Goal: Entertainment & Leisure: Consume media (video, audio)

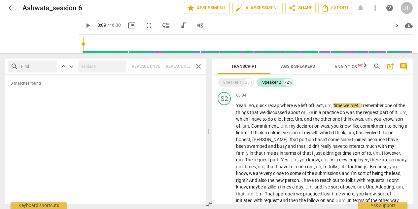
click at [84, 24] on span "play_arrow" at bounding box center [88, 25] width 8 height 8
click at [84, 26] on span "pause" at bounding box center [88, 25] width 8 height 8
click at [84, 26] on span "play_arrow" at bounding box center [88, 25] width 8 height 8
click at [84, 26] on span "pause" at bounding box center [88, 25] width 8 height 8
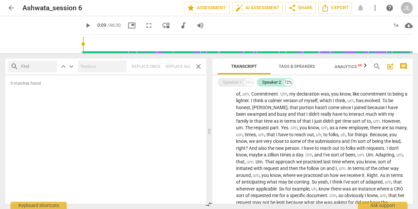
scroll to position [32, 0]
click at [84, 25] on span "play_arrow" at bounding box center [88, 25] width 8 height 8
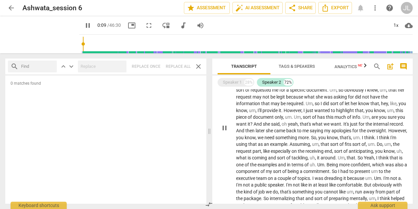
scroll to position [0, 0]
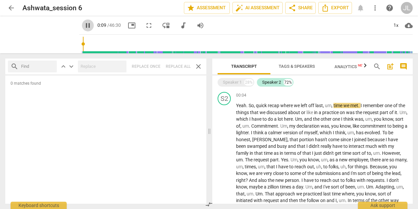
click at [84, 26] on span "pause" at bounding box center [88, 25] width 8 height 8
type input "9"
click at [13, 9] on span "arrow_back" at bounding box center [11, 8] width 8 height 8
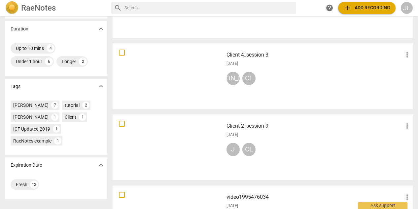
scroll to position [146, 0]
click at [313, 146] on div "J CL" at bounding box center [318, 151] width 185 height 16
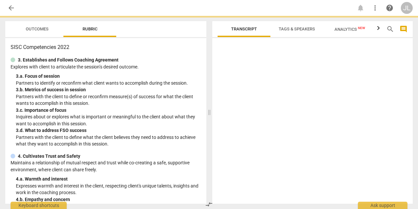
click at [313, 146] on div at bounding box center [312, 122] width 200 height 163
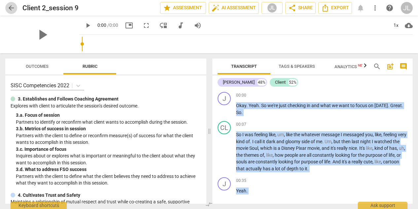
click at [11, 6] on span "arrow_back" at bounding box center [11, 8] width 8 height 8
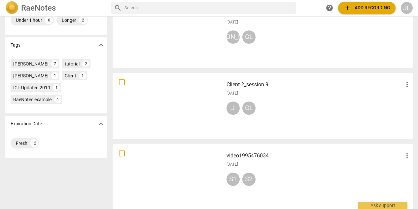
scroll to position [187, 0]
click at [239, 88] on div "Client 2_session 9 more_vert 2025-06-10 J CL" at bounding box center [318, 105] width 195 height 61
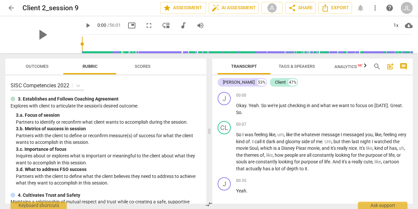
click at [84, 25] on span "play_arrow" at bounding box center [88, 25] width 8 height 8
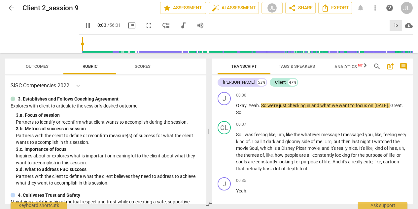
click at [398, 26] on div "1x" at bounding box center [395, 25] width 13 height 11
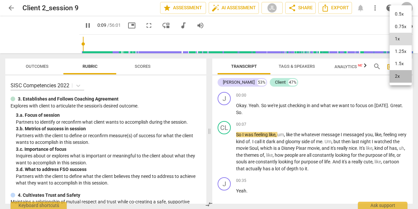
click at [402, 76] on li "2x" at bounding box center [400, 76] width 22 height 13
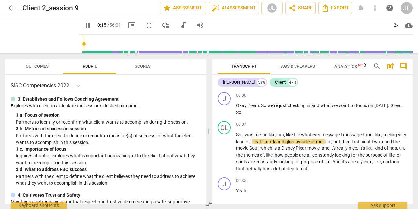
click at [402, 76] on div "Jacki 53% Client 47% J play_arrow pause 00:00 + Add competency keyboard_arrow_r…" at bounding box center [312, 139] width 200 height 128
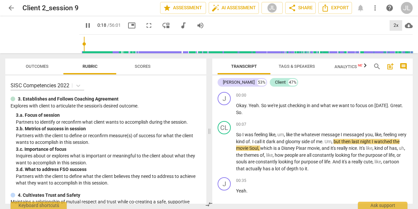
click at [397, 28] on div "2x" at bounding box center [395, 25] width 13 height 11
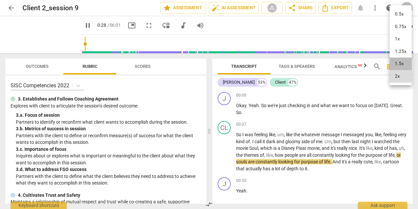
drag, startPoint x: 398, startPoint y: 51, endPoint x: 401, endPoint y: 65, distance: 13.5
click at [401, 65] on li "1.5x" at bounding box center [400, 63] width 22 height 13
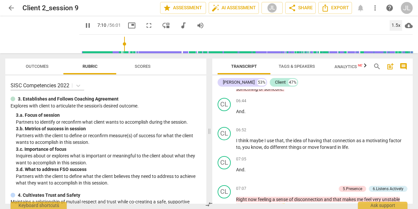
scroll to position [825, 0]
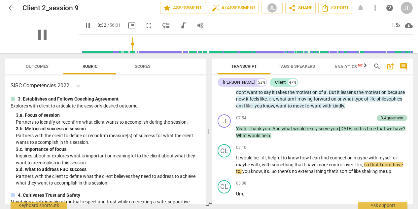
click at [52, 42] on div "pause" at bounding box center [42, 34] width 74 height 37
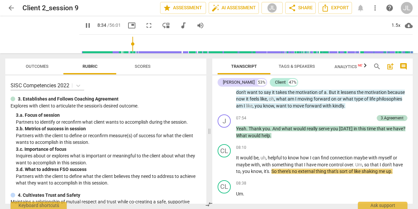
click at [128, 23] on span "picture_in_picture" at bounding box center [132, 25] width 8 height 8
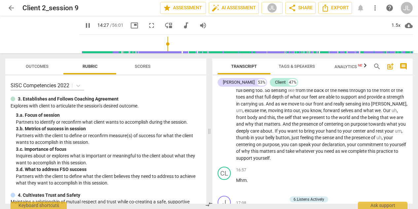
scroll to position [1405, 0]
click at [275, 133] on span "." at bounding box center [273, 130] width 2 height 5
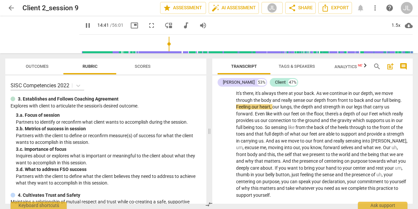
scroll to position [1368, 0]
click at [172, 44] on input "range" at bounding box center [247, 43] width 331 height 21
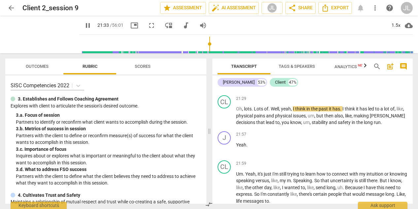
scroll to position [1969, 0]
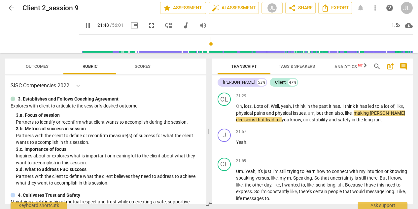
click at [299, 122] on span "know" at bounding box center [295, 119] width 11 height 5
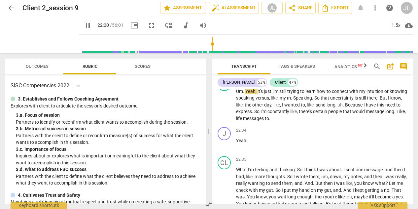
scroll to position [2050, 0]
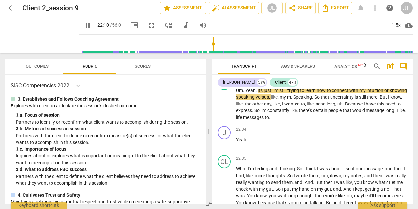
click at [299, 123] on div "CL play_arrow pause 21:59 + Add competency keyboard_arrow_right Um . Yeah , it'…" at bounding box center [312, 98] width 200 height 49
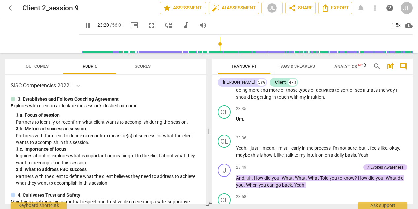
scroll to position [2198, 0]
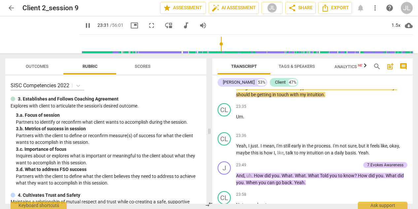
click at [299, 127] on div "23:35 + Add competency keyboard_arrow_right Um ." at bounding box center [321, 115] width 171 height 24
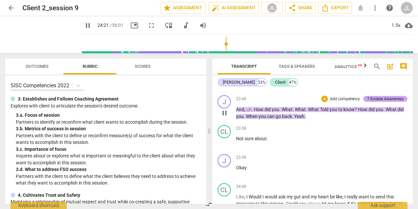
scroll to position [2401, 0]
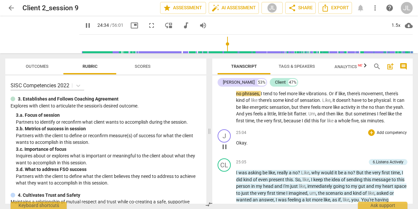
click at [350, 147] on div "J play_arrow pause 25:04 + Add competency keyboard_arrow_right Okay ." at bounding box center [312, 140] width 200 height 29
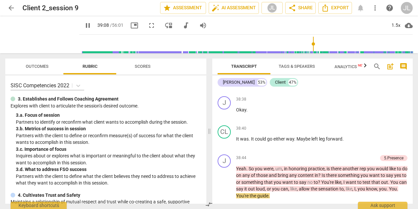
scroll to position [4626, 0]
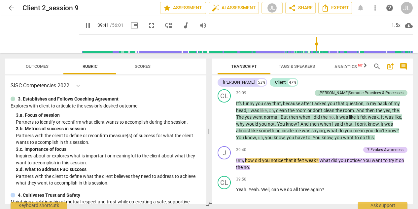
click at [353, 119] on span "like" at bounding box center [353, 116] width 8 height 5
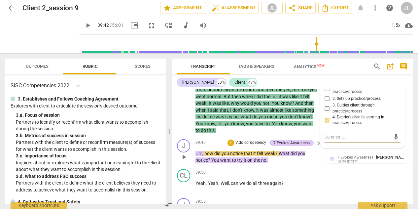
scroll to position [5512, 0]
click at [84, 26] on span "play_arrow" at bounding box center [88, 25] width 8 height 8
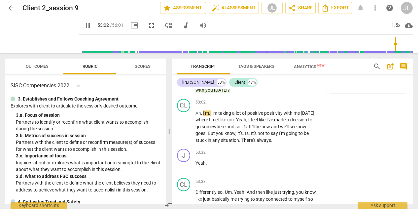
scroll to position [7677, 0]
click at [315, 144] on p "Ah , I'm . I'm taking a lot of positive positivity with me today where I feel l…" at bounding box center [256, 127] width 123 height 34
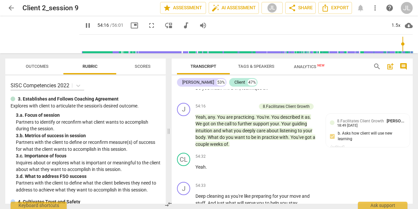
scroll to position [7933, 0]
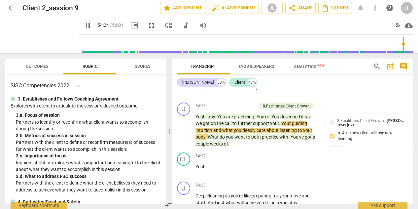
type input "3265"
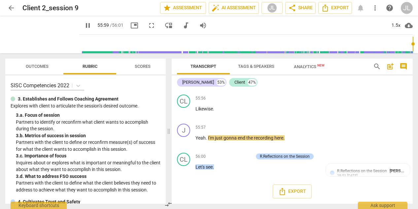
scroll to position [8597, 0]
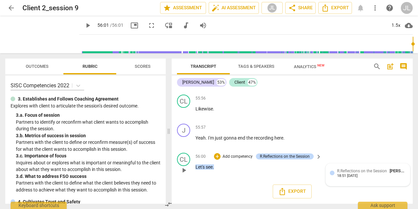
click at [357, 175] on div "18:51 [DATE]" at bounding box center [347, 176] width 20 height 4
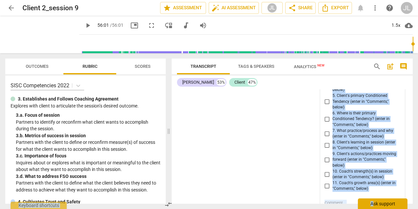
scroll to position [8753, 0]
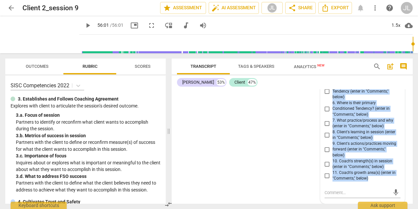
drag, startPoint x: 336, startPoint y: 121, endPoint x: 369, endPoint y: 182, distance: 69.8
click at [369, 182] on div "R.Reflections on the Session [PERSON_NAME] 18:51 [DATE] more_vert 1. Client's D…" at bounding box center [362, 98] width 76 height 173
copy div "Client's Declaration (enter in "Comments," below) 2. Big A for the coaching eng…"
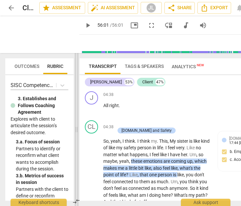
scroll to position [655, 0]
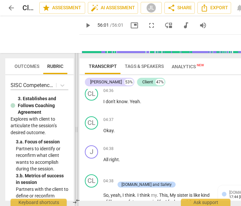
drag, startPoint x: 169, startPoint y: 130, endPoint x: 77, endPoint y: 129, distance: 92.1
click at [77, 129] on span at bounding box center [77, 129] width 4 height 153
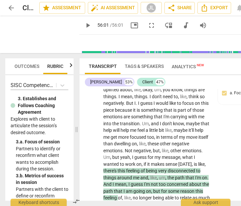
scroll to position [167, 0]
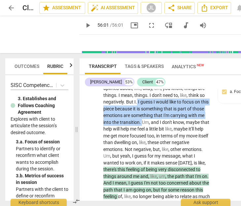
drag, startPoint x: 143, startPoint y: 107, endPoint x: 159, endPoint y: 127, distance: 26.0
click at [138, 105] on span "." at bounding box center [137, 101] width 2 height 5
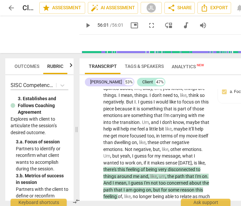
click at [138, 105] on span "." at bounding box center [137, 101] width 2 height 5
click at [84, 24] on span "play_arrow" at bounding box center [88, 25] width 8 height 8
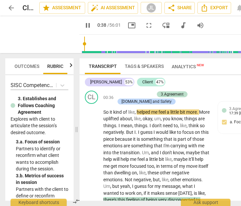
scroll to position [141, 0]
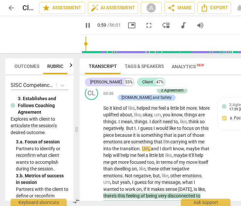
click at [84, 24] on span "pause" at bounding box center [88, 25] width 8 height 8
click at [84, 25] on span "play_arrow" at bounding box center [88, 25] width 8 height 8
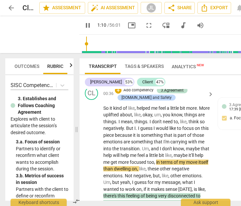
scroll to position [168, 0]
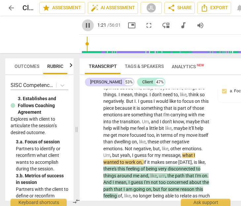
click at [84, 26] on span "pause" at bounding box center [88, 25] width 8 height 8
click at [84, 22] on span "play_arrow" at bounding box center [88, 25] width 8 height 8
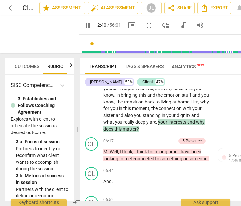
scroll to position [929, 0]
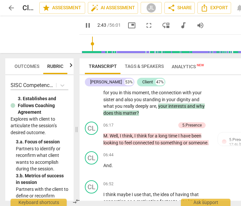
click at [157, 109] on span "," at bounding box center [157, 106] width 2 height 5
drag, startPoint x: 84, startPoint y: 43, endPoint x: 89, endPoint y: 43, distance: 4.6
click at [89, 43] on input "range" at bounding box center [187, 43] width 210 height 21
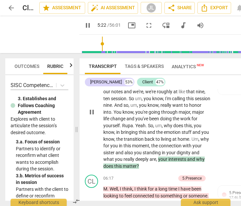
scroll to position [895, 0]
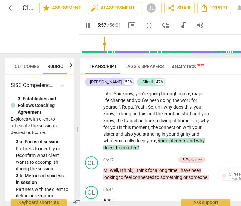
click at [97, 48] on input "range" at bounding box center [187, 43] width 210 height 21
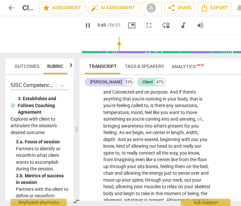
scroll to position [1442, 0]
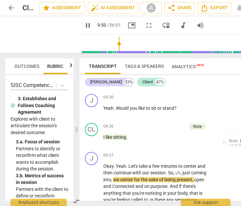
click at [84, 26] on span "pause" at bounding box center [88, 25] width 8 height 8
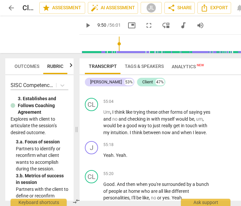
scroll to position [8841, 0]
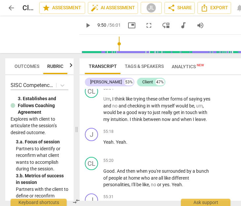
type input "591"
